Goal: Task Accomplishment & Management: Manage account settings

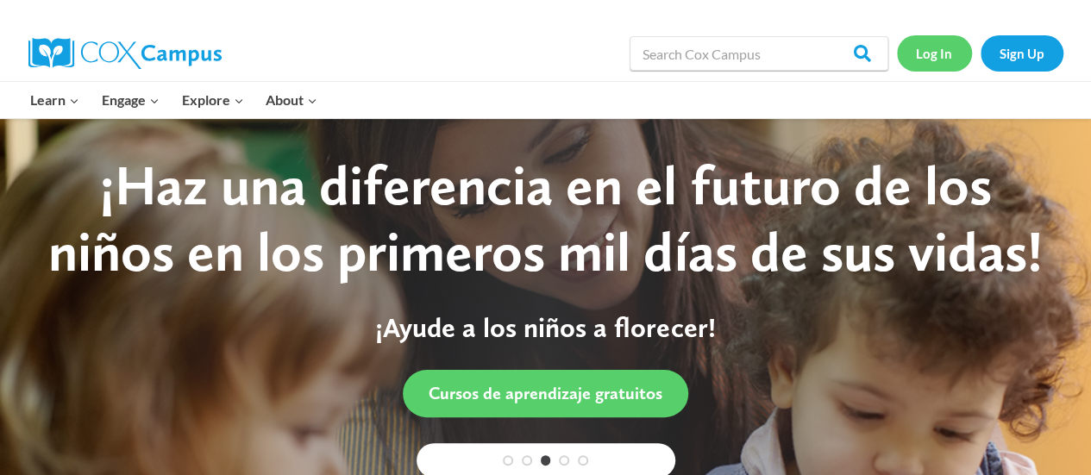
click at [931, 61] on link "Log In" at bounding box center [934, 52] width 75 height 35
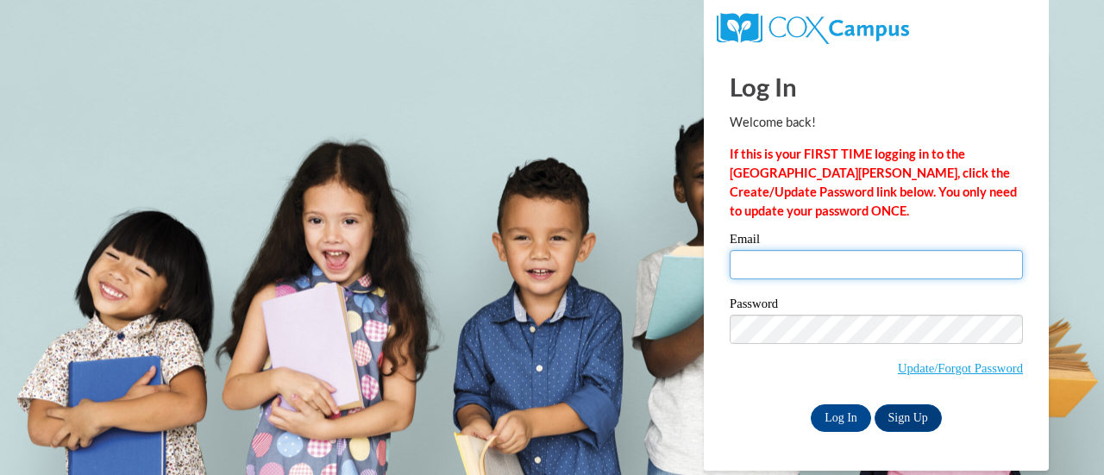
click at [826, 279] on input "Email" at bounding box center [875, 264] width 293 height 29
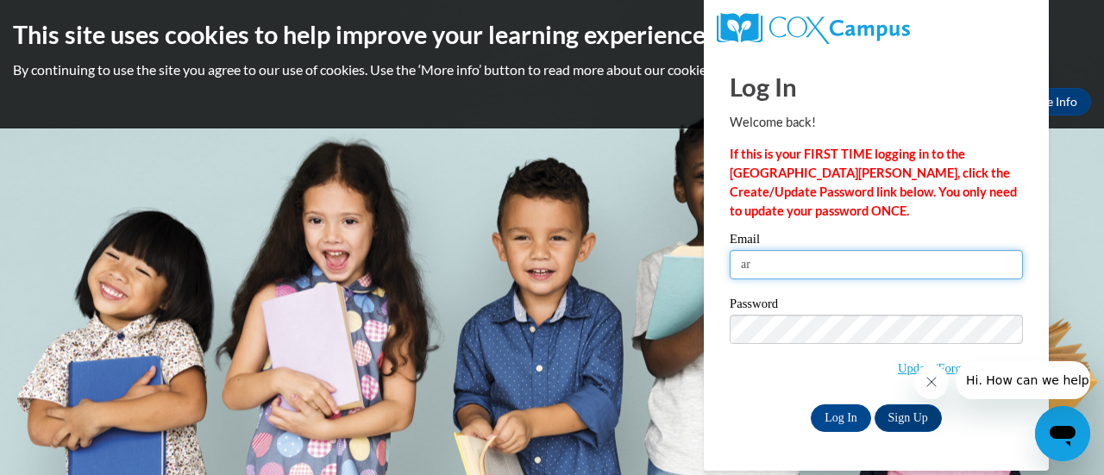
type input "[PERSON_NAME][EMAIL_ADDRESS][PERSON_NAME][DOMAIN_NAME]"
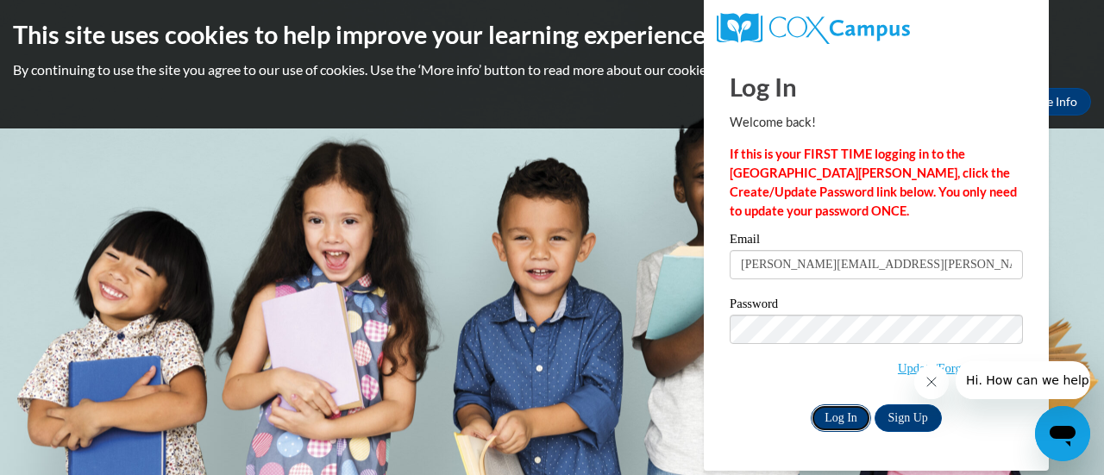
click at [849, 420] on input "Log In" at bounding box center [841, 418] width 60 height 28
click at [855, 416] on input "Log In" at bounding box center [841, 418] width 60 height 28
click at [935, 378] on icon "Close message from company" at bounding box center [930, 382] width 14 height 14
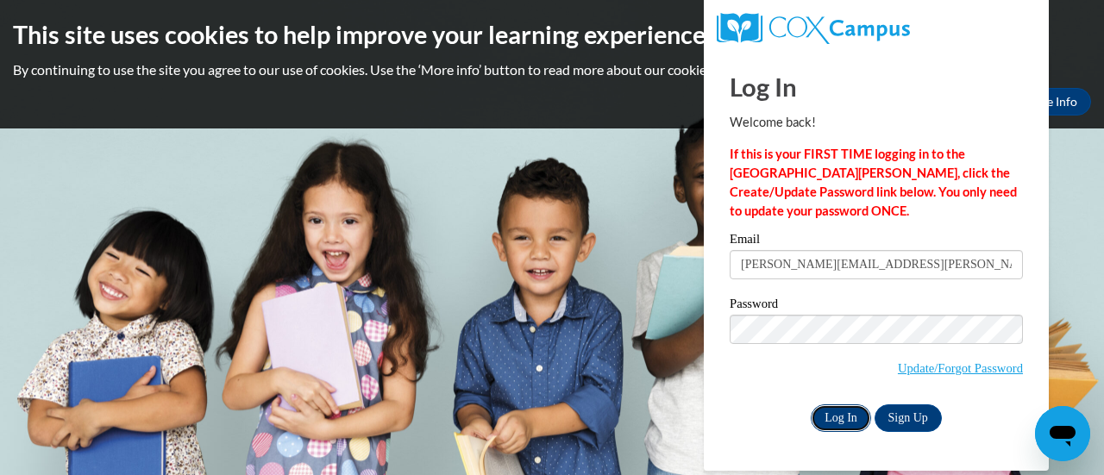
click at [841, 410] on input "Log In" at bounding box center [841, 418] width 60 height 28
